Goal: Subscribe to service/newsletter: Subscribe to service/newsletter

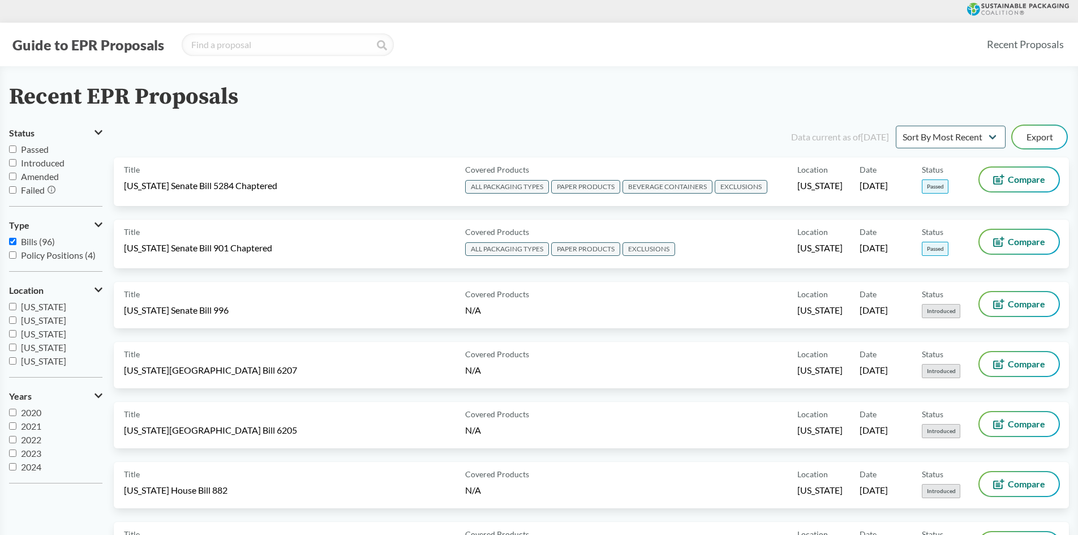
click at [42, 152] on span "Passed" at bounding box center [35, 149] width 28 height 11
click at [16, 152] on input "Passed" at bounding box center [12, 148] width 7 height 7
checkbox input "true"
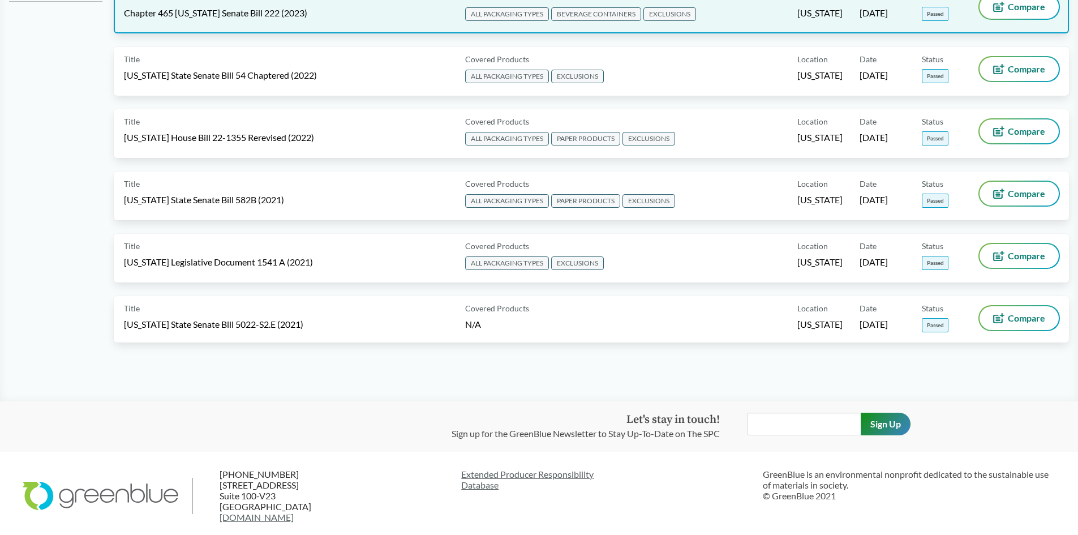
scroll to position [487, 0]
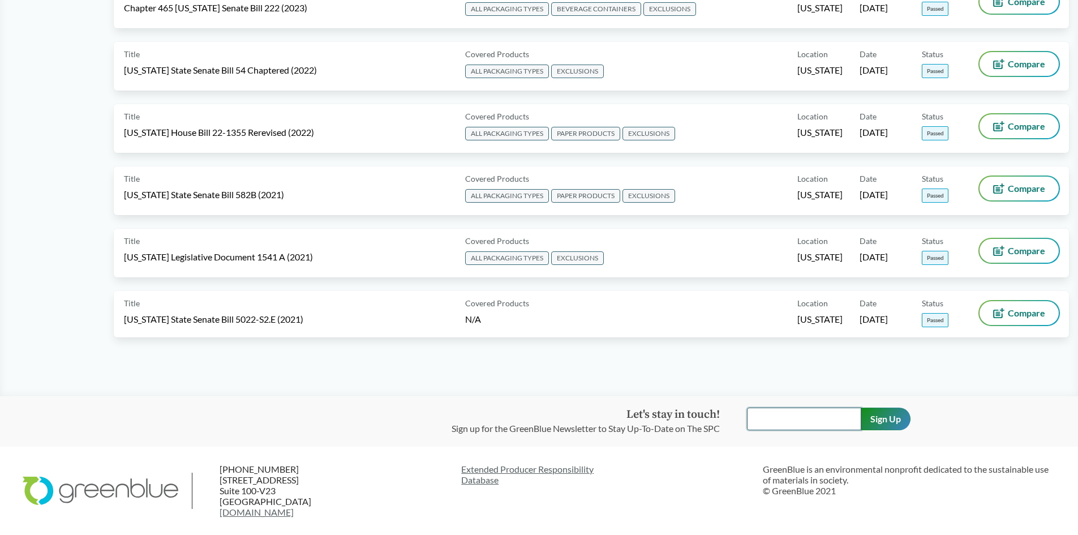
click at [839, 415] on input "text" at bounding box center [804, 418] width 114 height 23
click at [883, 419] on input "Sign Up" at bounding box center [886, 418] width 50 height 23
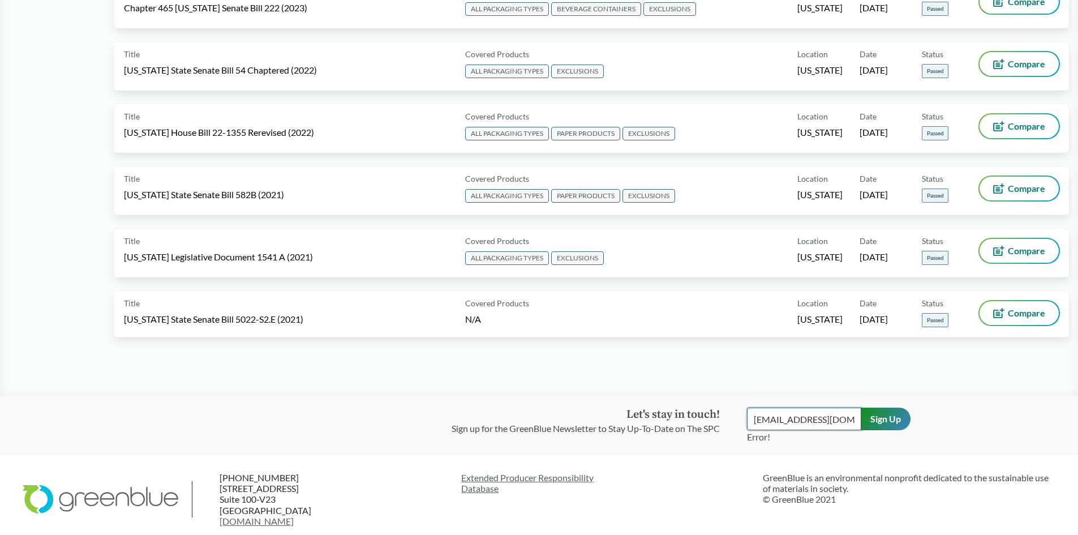
click at [842, 424] on input "[EMAIL_ADDRESS][DOMAIN_NAME]" at bounding box center [804, 418] width 114 height 23
click at [880, 418] on input "Sign Up" at bounding box center [886, 418] width 50 height 23
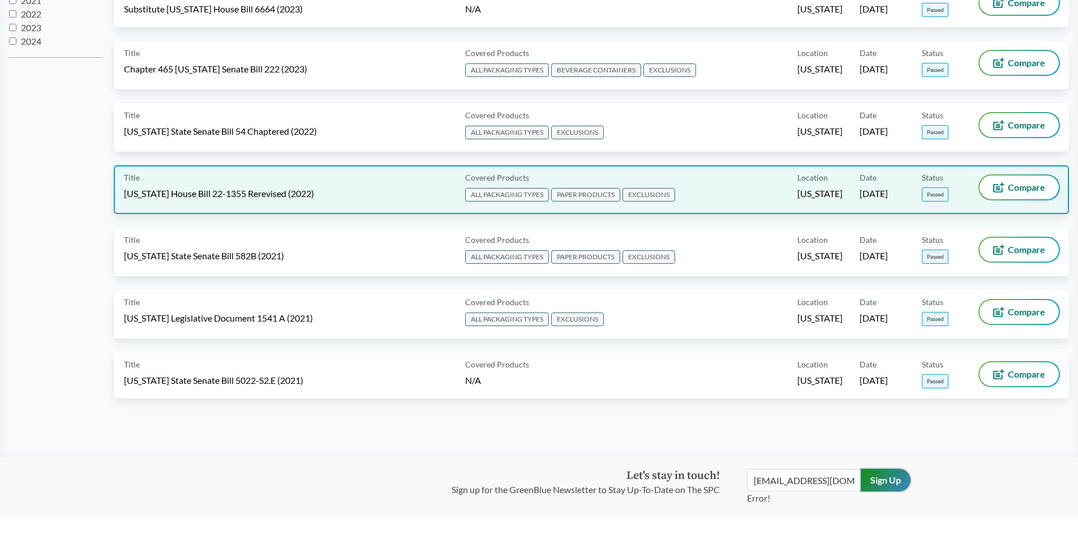
scroll to position [495, 0]
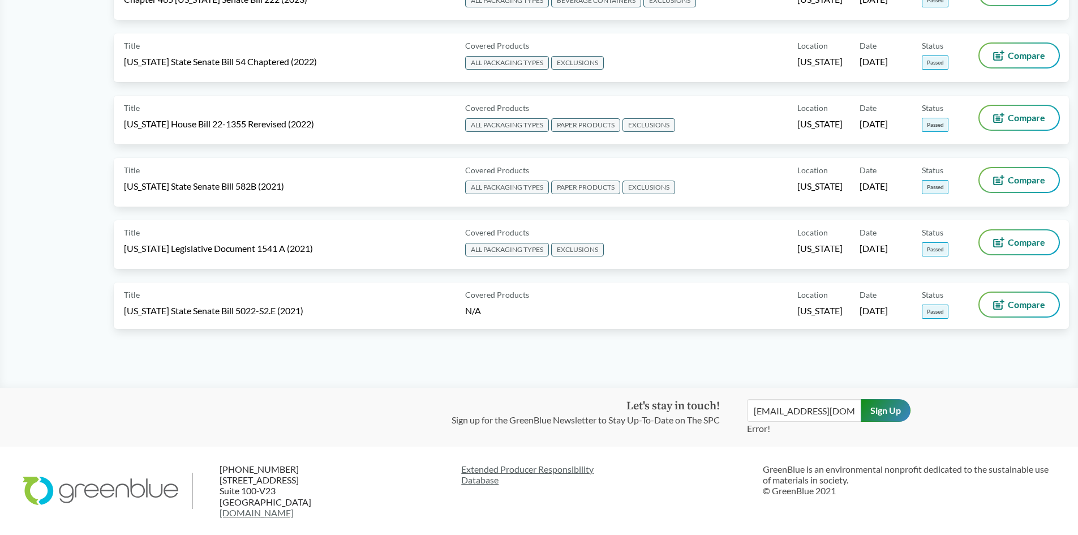
click at [744, 414] on div "Let's stay in touch! Sign up for the GreenBlue Newsletter to Stay Up-To-Date on…" at bounding box center [599, 417] width 295 height 36
click at [657, 413] on p "Sign up for the GreenBlue Newsletter to Stay Up-To-Date on The SPC" at bounding box center [586, 420] width 268 height 14
click at [637, 424] on p "Sign up for the GreenBlue Newsletter to Stay Up-To-Date on The SPC" at bounding box center [586, 420] width 268 height 14
click at [755, 413] on input "[EMAIL_ADDRESS][DOMAIN_NAME]" at bounding box center [804, 410] width 114 height 23
click at [840, 410] on input "[EMAIL_ADDRESS][DOMAIN_NAME]" at bounding box center [804, 410] width 114 height 23
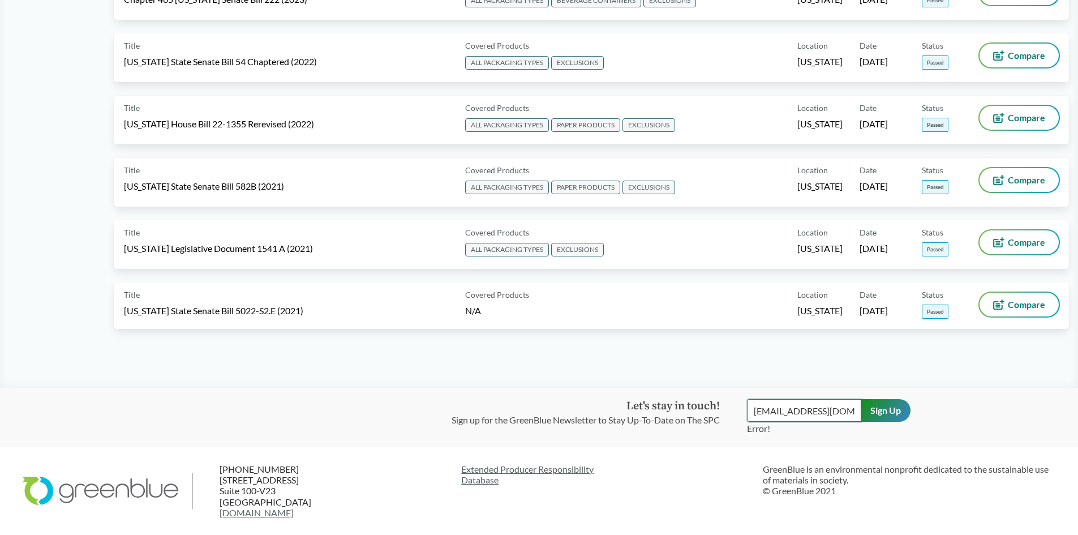
type input "[EMAIL_ADDRESS][DOMAIN_NAME]"
click at [876, 409] on input "Sign Up" at bounding box center [886, 410] width 50 height 23
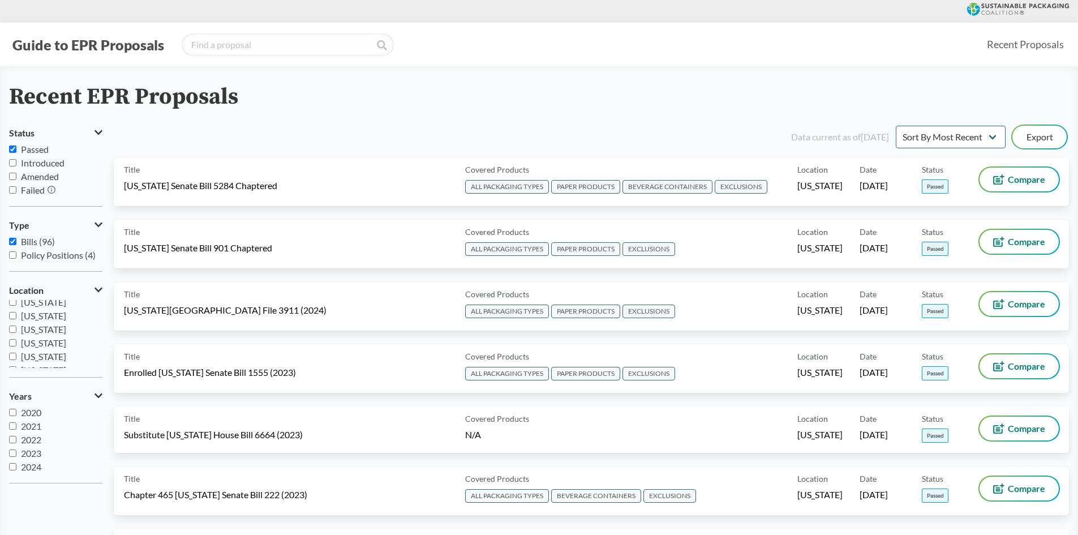
scroll to position [170, 0]
click at [36, 338] on span "[US_STATE]" at bounding box center [43, 340] width 45 height 11
click at [16, 338] on input "[US_STATE]" at bounding box center [12, 340] width 7 height 7
checkbox input "true"
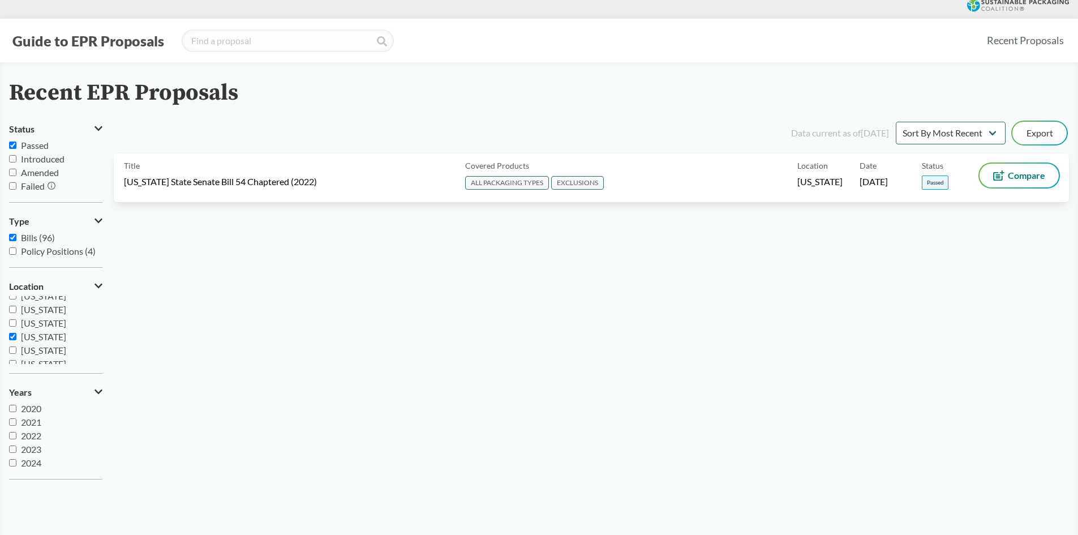
scroll to position [213, 0]
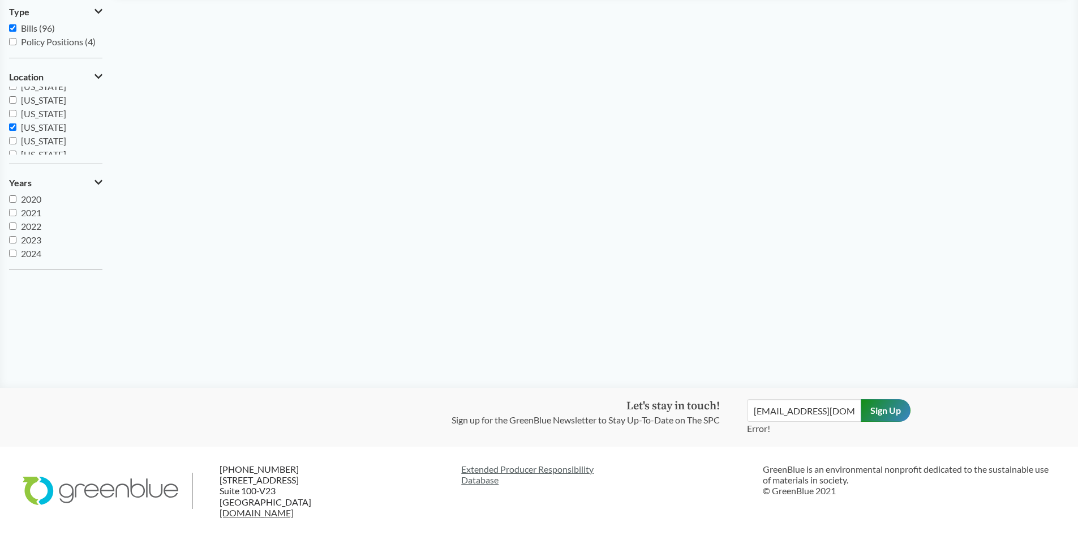
click at [291, 517] on link "[DOMAIN_NAME]" at bounding box center [257, 512] width 74 height 11
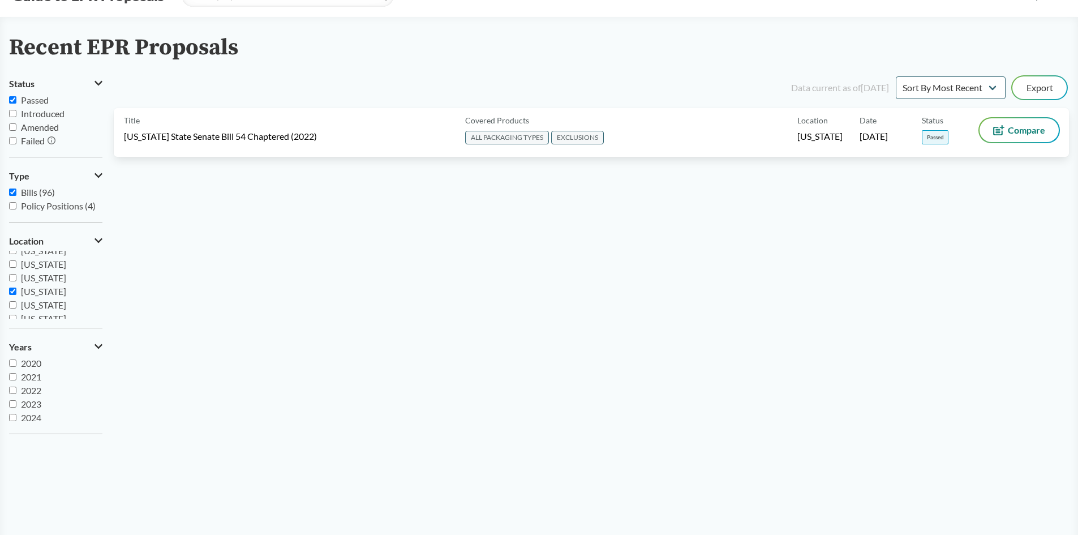
scroll to position [44, 0]
